Goal: Find specific page/section: Find specific page/section

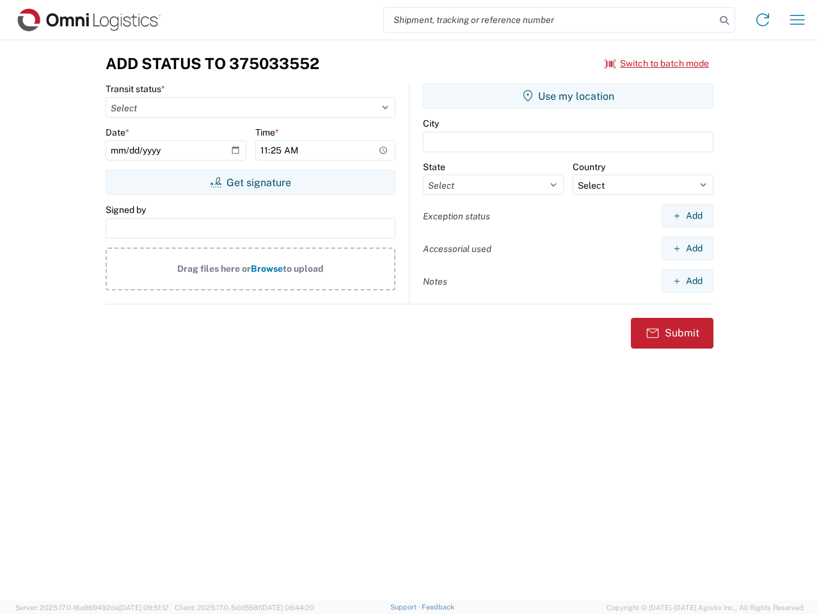
click at [550, 20] on input "search" at bounding box center [549, 20] width 331 height 24
click at [724, 20] on icon at bounding box center [724, 21] width 18 height 18
click at [763, 20] on icon at bounding box center [762, 20] width 20 height 20
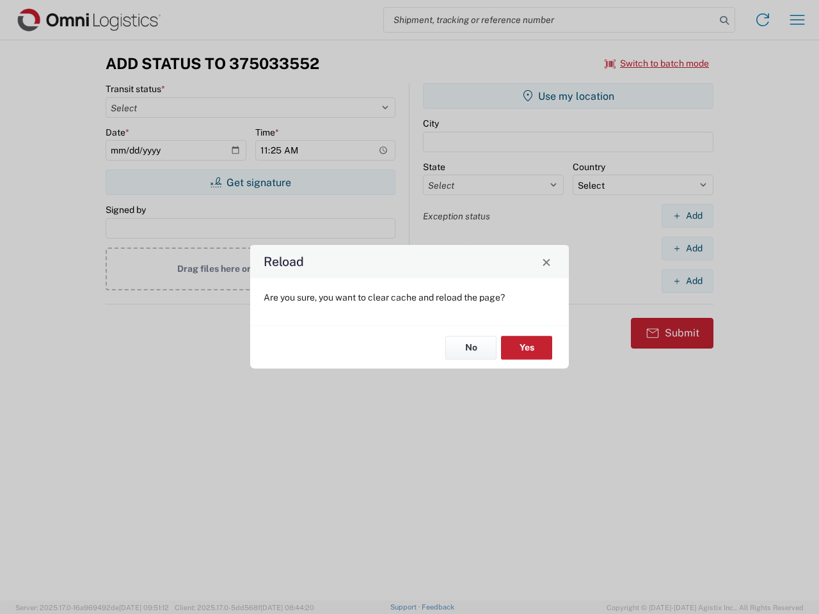
click at [797, 20] on div "Reload Are you sure, you want to clear cache and reload the page? No Yes" at bounding box center [409, 307] width 819 height 614
click at [657, 63] on div "Reload Are you sure, you want to clear cache and reload the page? No Yes" at bounding box center [409, 307] width 819 height 614
click at [250, 182] on div "Reload Are you sure, you want to clear cache and reload the page? No Yes" at bounding box center [409, 307] width 819 height 614
click at [568, 96] on div "Reload Are you sure, you want to clear cache and reload the page? No Yes" at bounding box center [409, 307] width 819 height 614
click at [687, 216] on div "Reload Are you sure, you want to clear cache and reload the page? No Yes" at bounding box center [409, 307] width 819 height 614
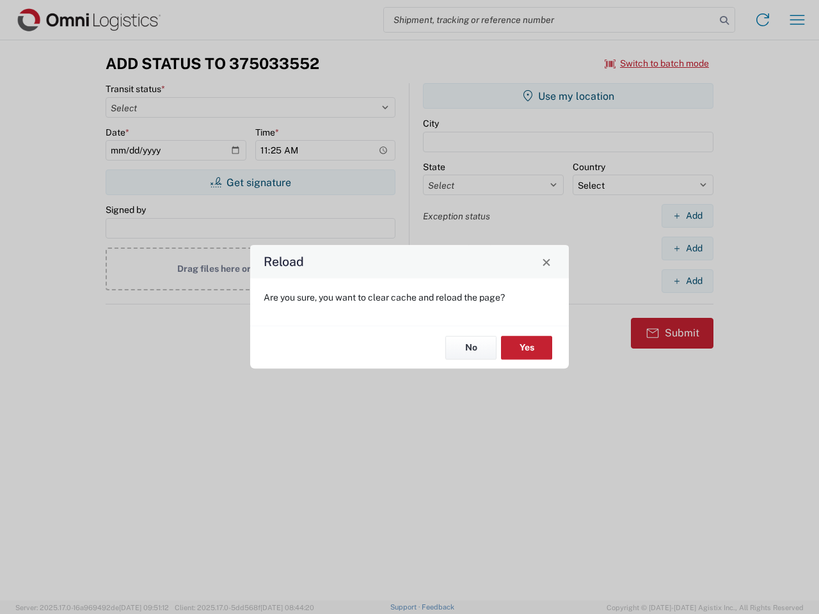
click at [687, 248] on div "Reload Are you sure, you want to clear cache and reload the page? No Yes" at bounding box center [409, 307] width 819 height 614
click at [687, 281] on div "Reload Are you sure, you want to clear cache and reload the page? No Yes" at bounding box center [409, 307] width 819 height 614
